Goal: Register for event/course

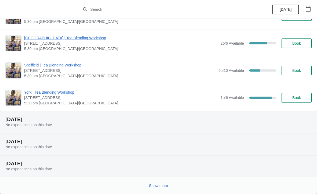
scroll to position [531, 0]
click at [162, 181] on button "Show more" at bounding box center [158, 186] width 23 height 10
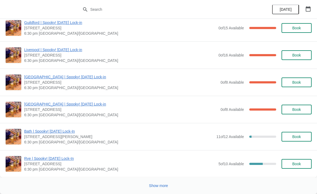
scroll to position [1960, 0]
click at [167, 184] on span "Show more" at bounding box center [158, 185] width 19 height 4
click at [161, 185] on icon at bounding box center [159, 185] width 8 height 8
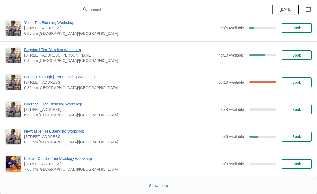
scroll to position [2581, 0]
click at [166, 187] on span "Show more" at bounding box center [158, 185] width 19 height 4
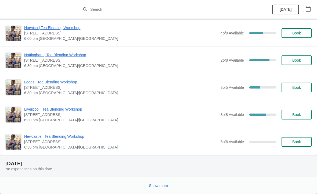
scroll to position [3880, 0]
click at [158, 184] on span "Show more" at bounding box center [158, 185] width 19 height 4
click at [156, 190] on div at bounding box center [158, 185] width 317 height 17
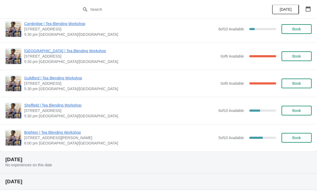
scroll to position [4249, 0]
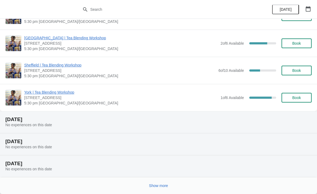
scroll to position [531, 0]
click at [162, 189] on button "Show more" at bounding box center [158, 186] width 23 height 10
click at [164, 189] on div at bounding box center [156, 183] width 311 height 11
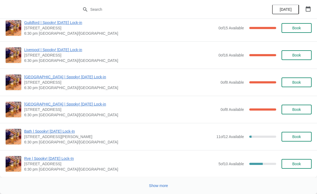
scroll to position [1960, 0]
click at [159, 185] on span "Show more" at bounding box center [158, 185] width 19 height 4
click at [160, 187] on icon at bounding box center [158, 185] width 7 height 7
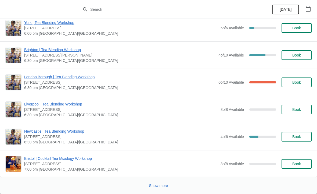
scroll to position [2581, 0]
click at [160, 184] on span "Show more" at bounding box center [158, 185] width 19 height 4
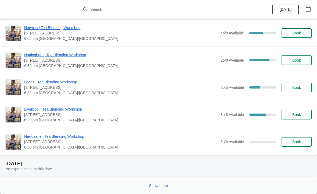
scroll to position [3880, 0]
click at [156, 183] on span "Show more" at bounding box center [158, 185] width 19 height 4
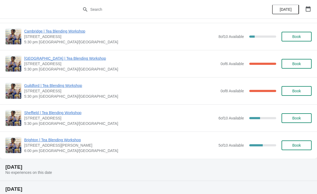
scroll to position [4239, 0]
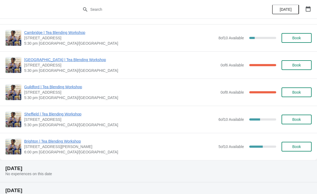
click at [63, 112] on span "Sheffield | Tea Blending Workshop" at bounding box center [120, 113] width 192 height 5
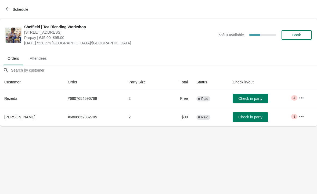
click at [300, 94] on button "button" at bounding box center [302, 98] width 10 height 10
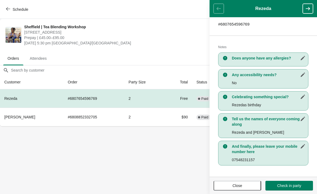
scroll to position [92, 0]
click at [308, 12] on button "button" at bounding box center [308, 9] width 10 height 10
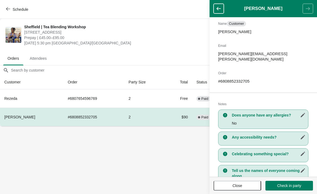
scroll to position [70, 0]
